Goal: Information Seeking & Learning: Learn about a topic

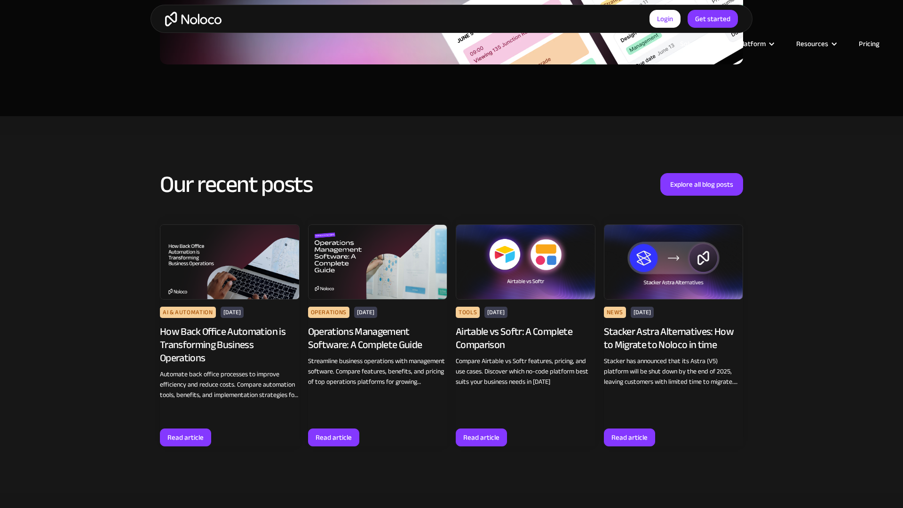
scroll to position [1733, 0]
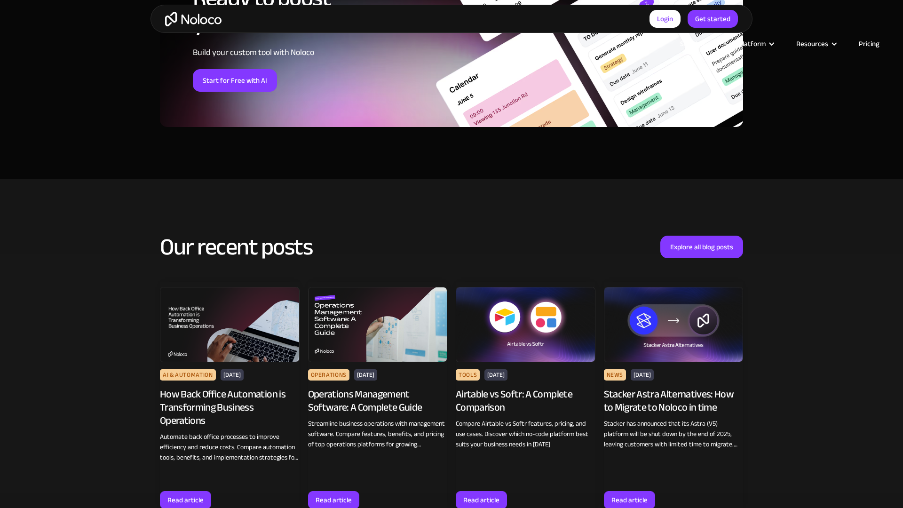
scroll to position [1751, 0]
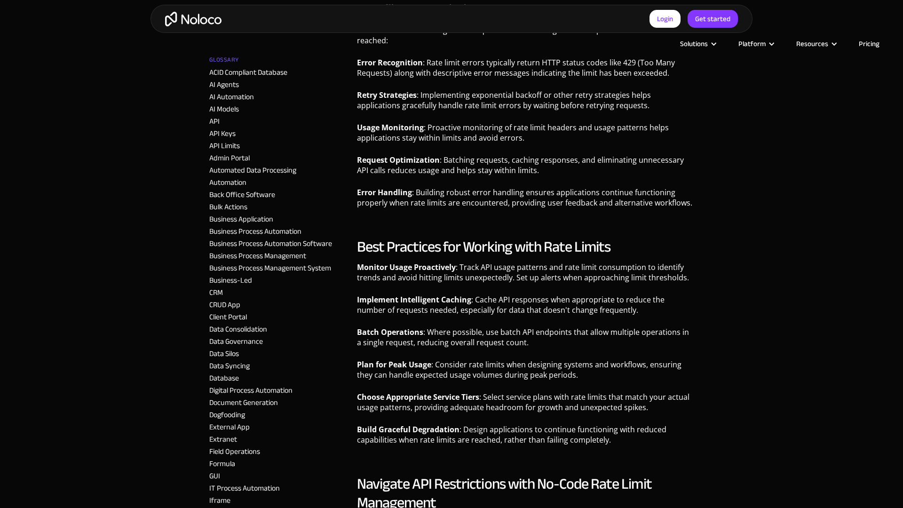
scroll to position [1751, 0]
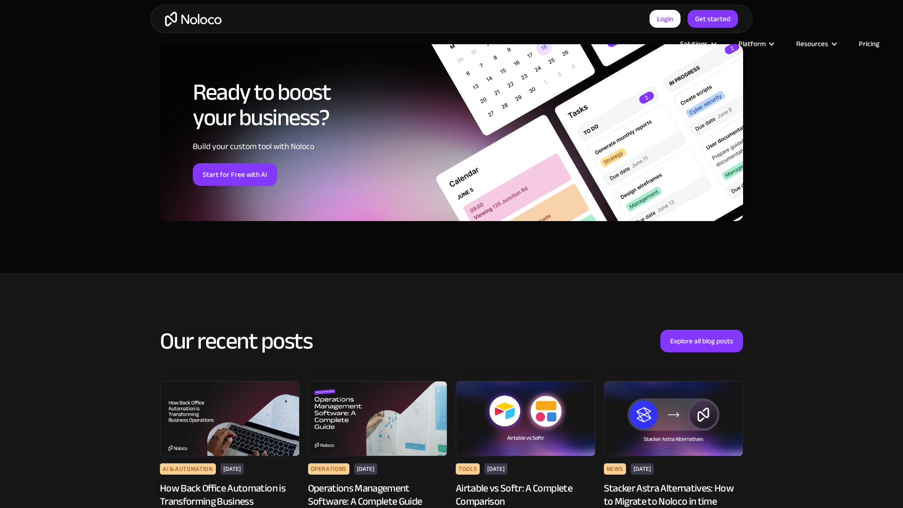
scroll to position [1752, 0]
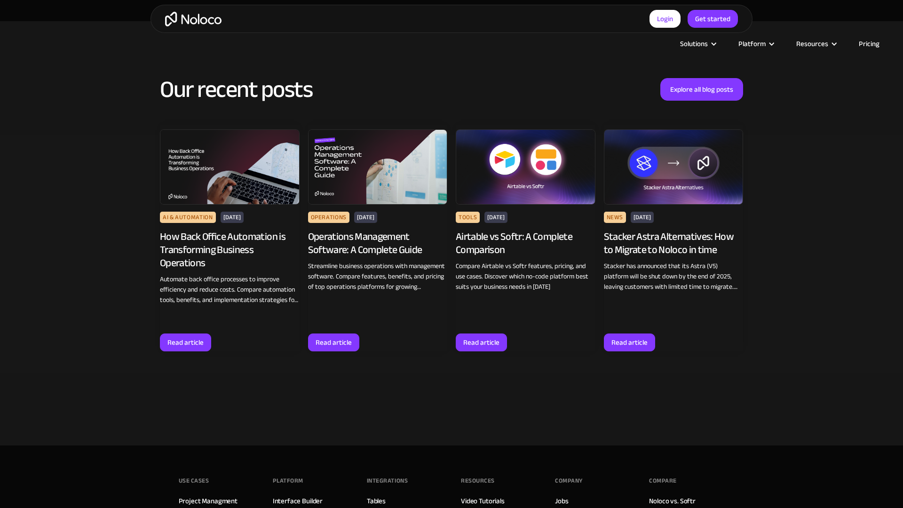
scroll to position [1638, 0]
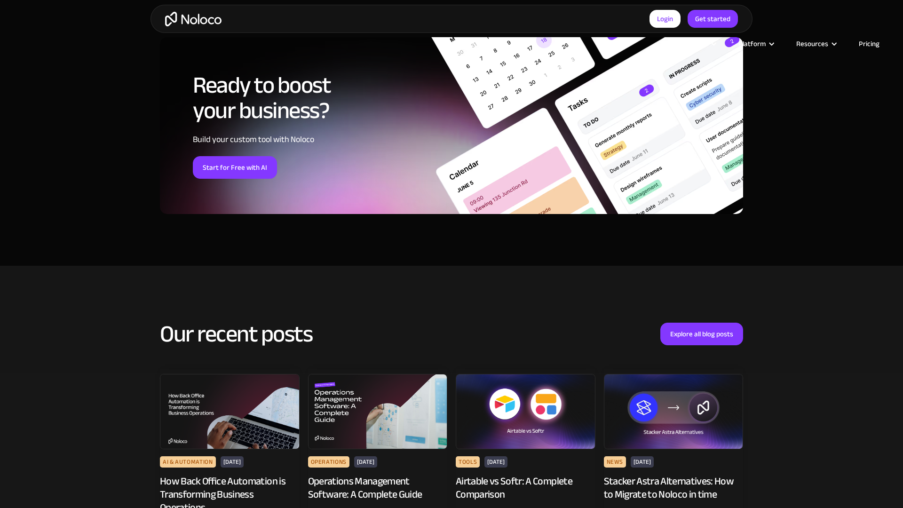
scroll to position [1751, 0]
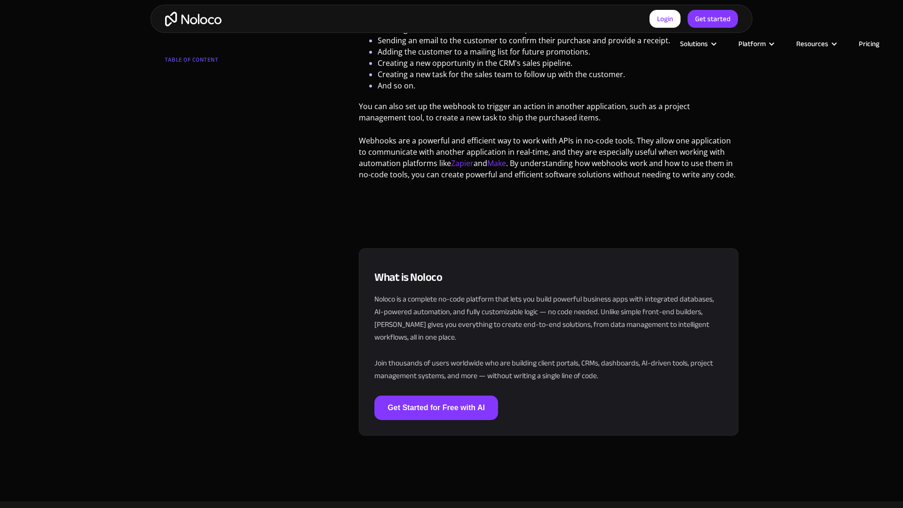
scroll to position [1751, 0]
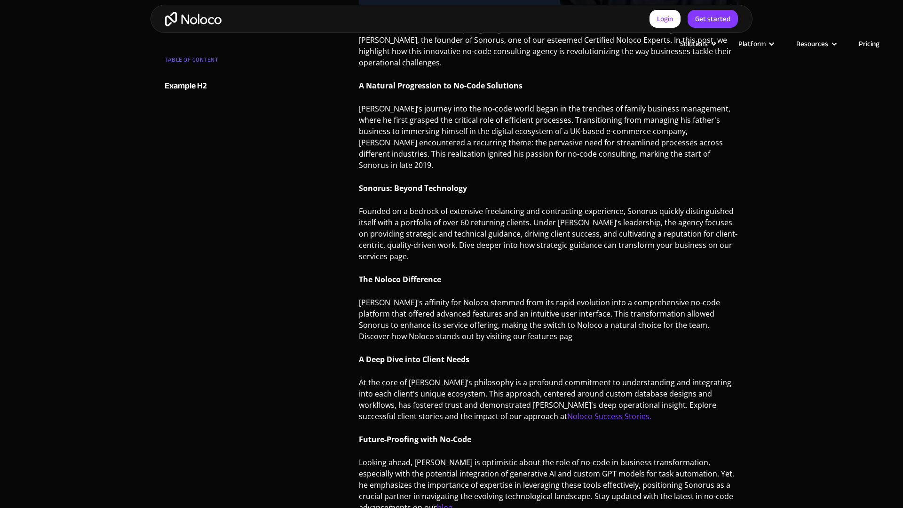
scroll to position [851, 0]
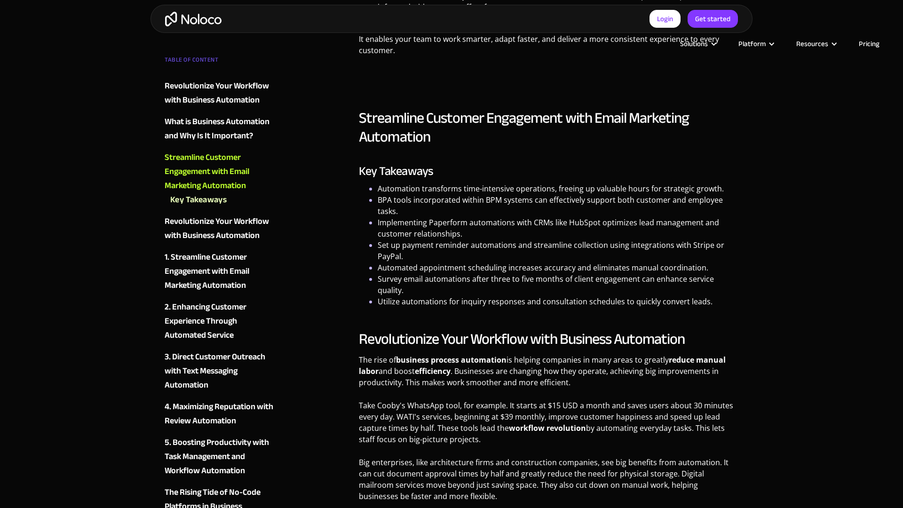
scroll to position [1300, 0]
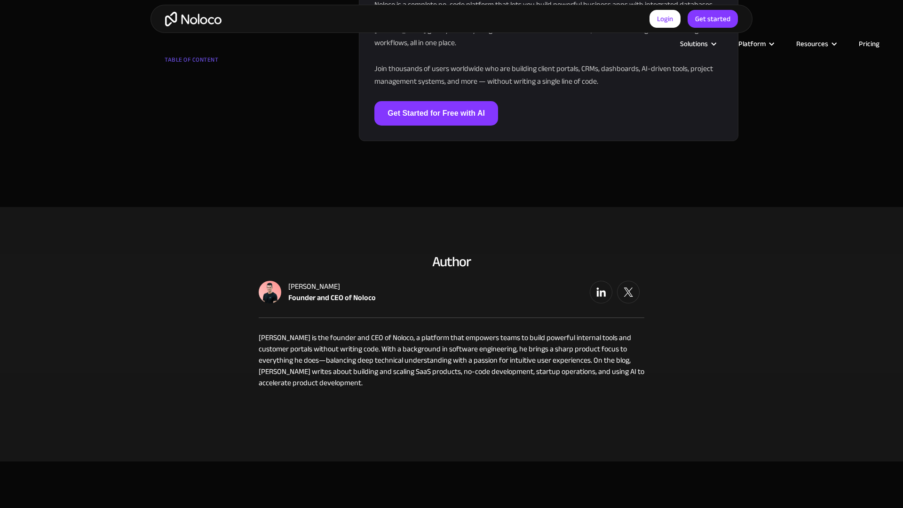
scroll to position [1751, 0]
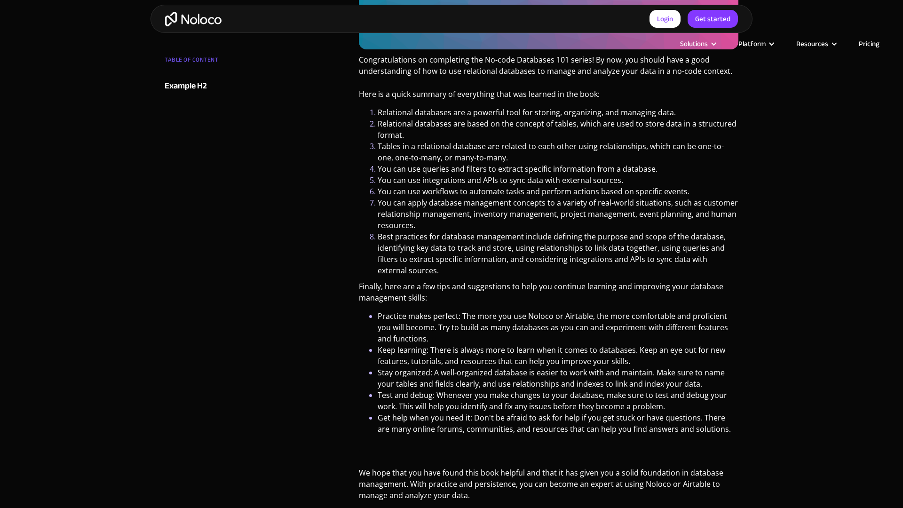
scroll to position [851, 0]
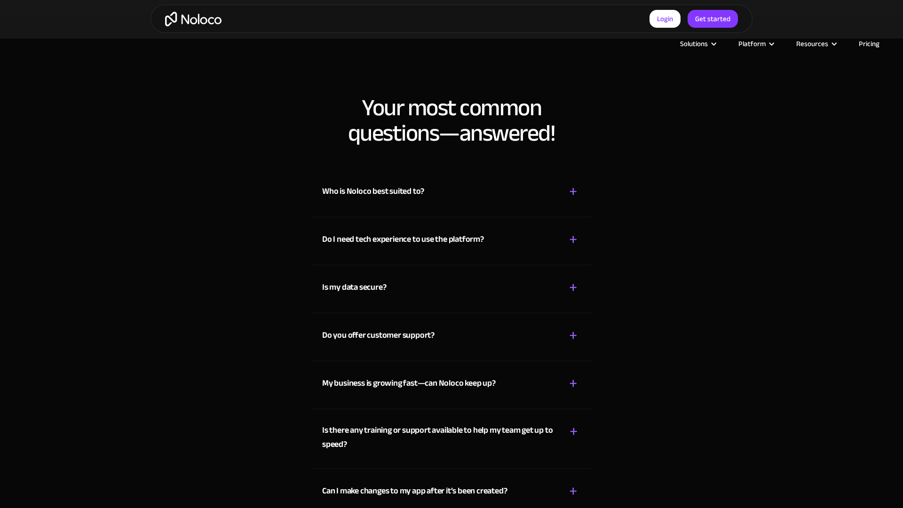
scroll to position [1751, 0]
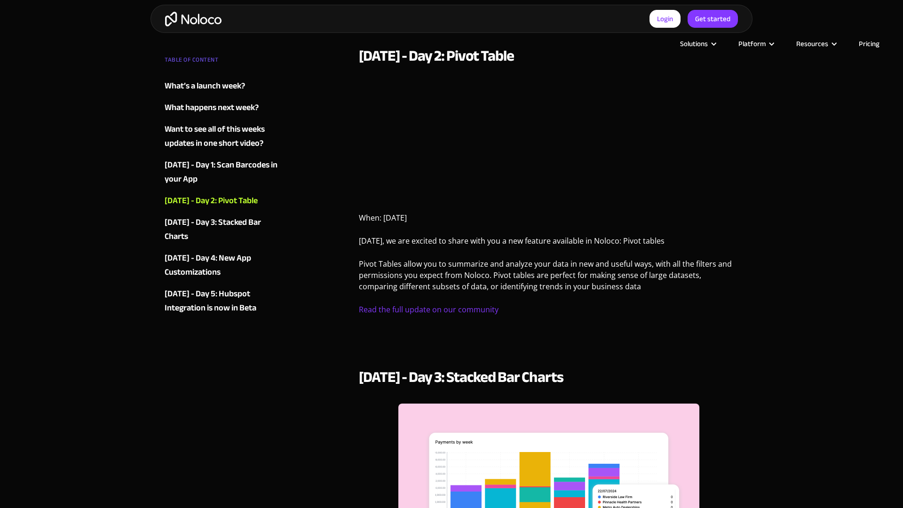
scroll to position [1919, 0]
